Goal: Find specific page/section: Find specific page/section

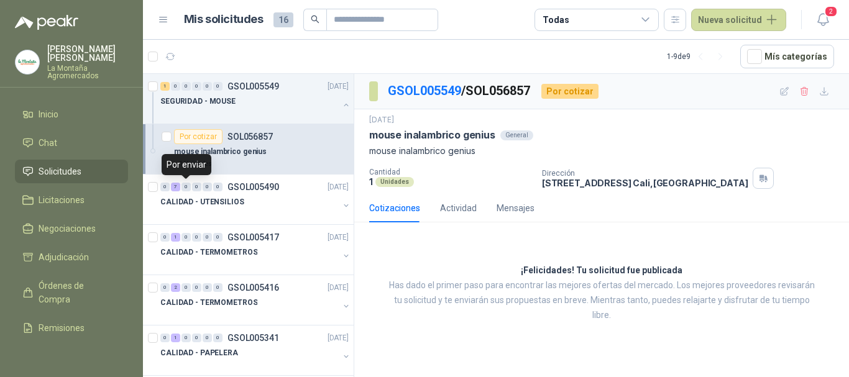
click at [191, 152] on p "mouse inalambrico genius" at bounding box center [220, 152] width 93 height 12
click at [461, 208] on div "Actividad" at bounding box center [458, 208] width 37 height 14
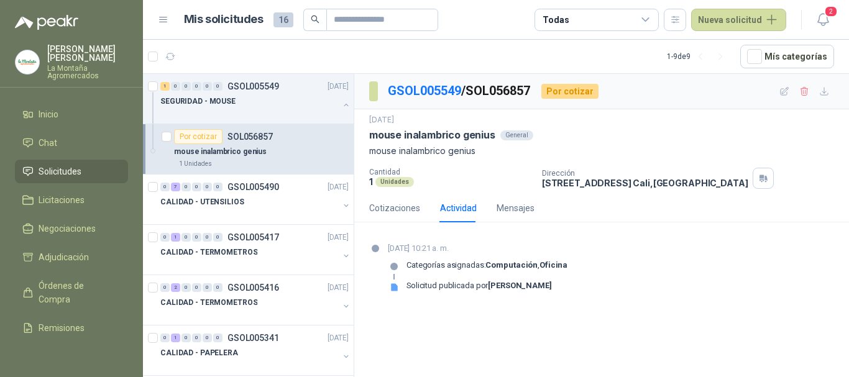
click at [218, 155] on p "mouse inalambrico genius" at bounding box center [220, 152] width 93 height 12
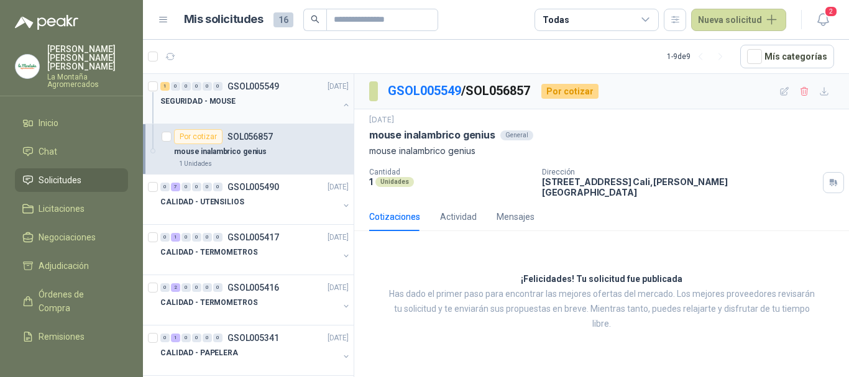
click at [231, 117] on div at bounding box center [249, 114] width 178 height 10
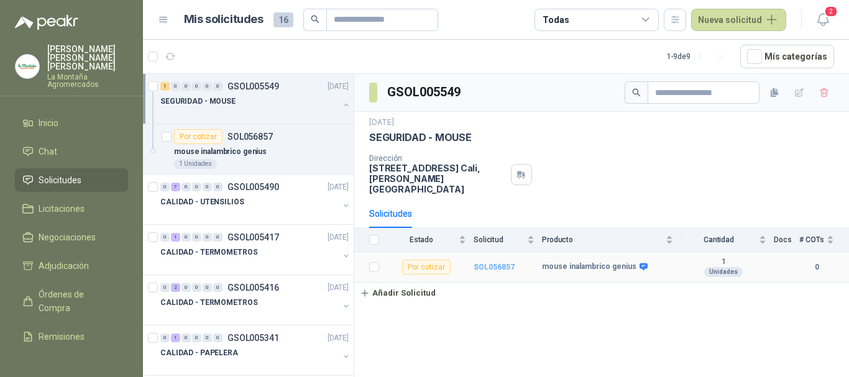
click at [503, 263] on b "SOL056857" at bounding box center [494, 267] width 41 height 9
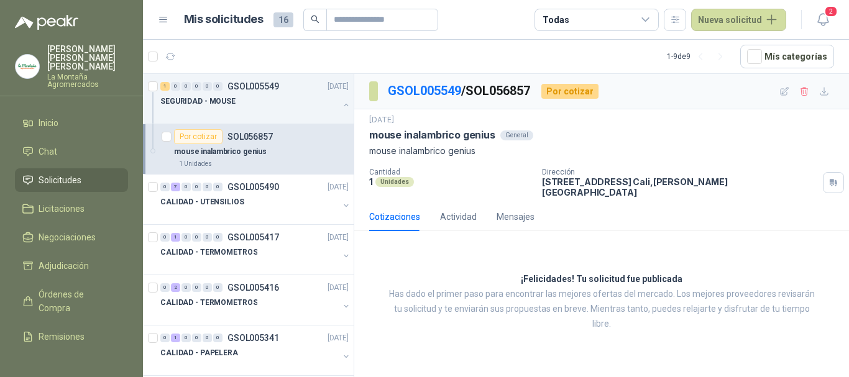
click at [234, 138] on p "SOL056857" at bounding box center [249, 136] width 45 height 9
click at [214, 110] on div at bounding box center [249, 114] width 178 height 10
